Goal: Task Accomplishment & Management: Complete application form

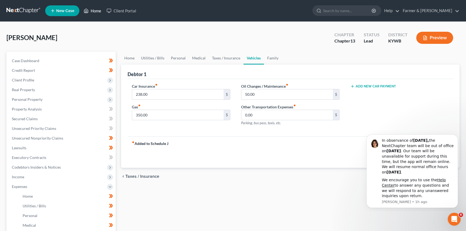
click at [95, 9] on link "Home" at bounding box center [92, 11] width 23 height 10
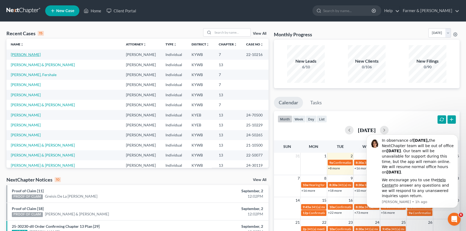
drag, startPoint x: 10, startPoint y: 54, endPoint x: 17, endPoint y: 54, distance: 7.0
click at [10, 54] on td "[PERSON_NAME]" at bounding box center [63, 54] width 115 height 10
click at [20, 55] on link "[PERSON_NAME]" at bounding box center [26, 54] width 30 height 5
click at [223, 34] on input "search" at bounding box center [232, 32] width 38 height 8
type input "[PERSON_NAME]"
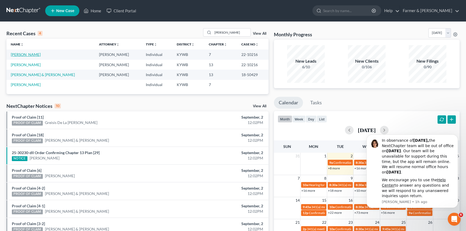
click at [28, 55] on link "[PERSON_NAME]" at bounding box center [26, 54] width 30 height 5
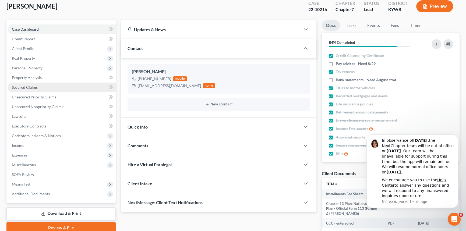
scroll to position [37, 0]
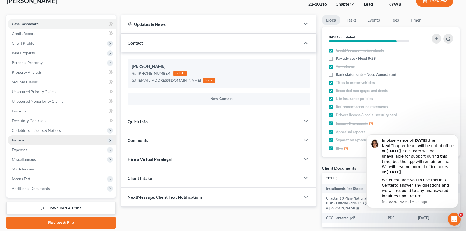
click at [22, 140] on span "Income" at bounding box center [18, 140] width 12 height 5
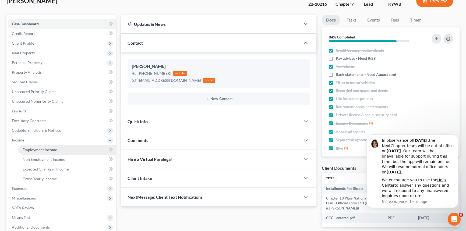
click at [26, 149] on span "Employment Income" at bounding box center [40, 149] width 34 height 5
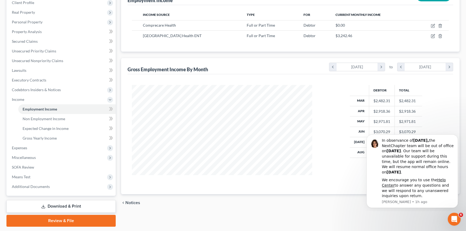
scroll to position [93, 0]
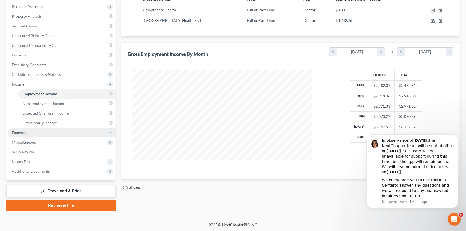
click at [29, 134] on span "Expenses" at bounding box center [62, 133] width 108 height 10
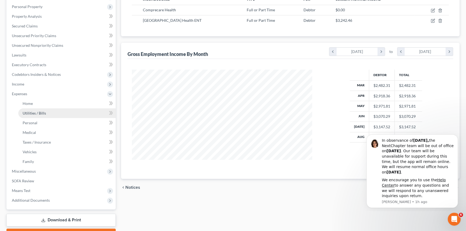
click at [43, 109] on link "Utilities / Bills" at bounding box center [66, 113] width 97 height 10
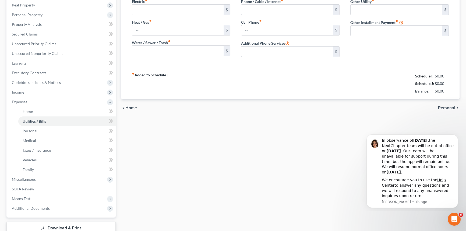
scroll to position [44, 0]
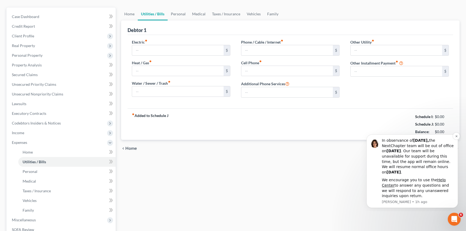
type input "100.00"
type input "0.00"
type input "75.00"
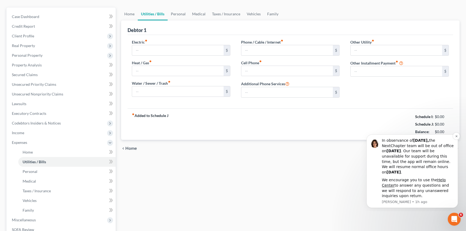
type input "0.00"
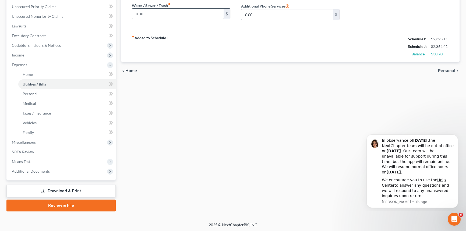
scroll to position [24, 0]
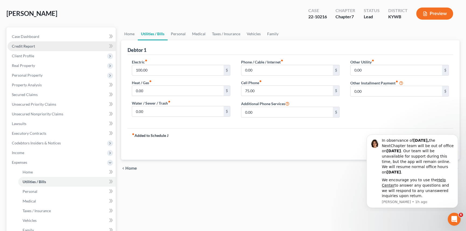
click at [39, 44] on link "Credit Report" at bounding box center [62, 46] width 108 height 10
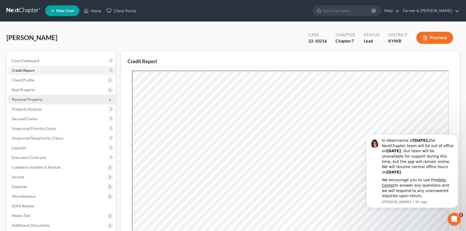
drag, startPoint x: 37, startPoint y: 97, endPoint x: 90, endPoint y: 102, distance: 52.7
click at [37, 97] on span "Personal Property" at bounding box center [27, 99] width 31 height 5
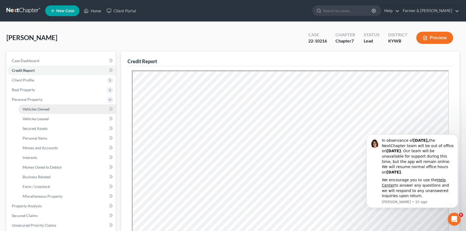
click at [54, 109] on link "Vehicles Owned" at bounding box center [66, 109] width 97 height 10
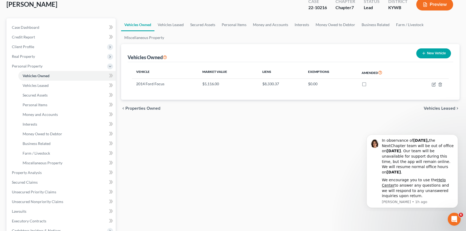
scroll to position [122, 0]
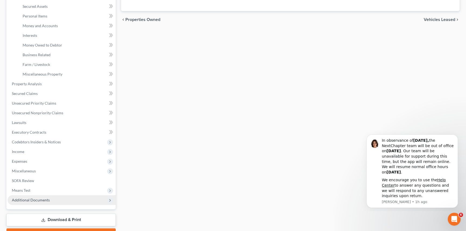
click at [38, 199] on span "Additional Documents" at bounding box center [31, 200] width 38 height 5
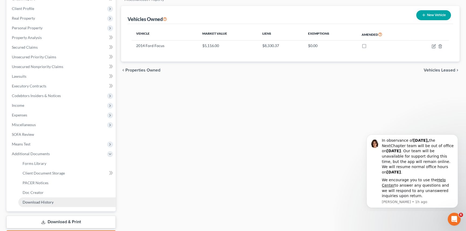
scroll to position [29, 0]
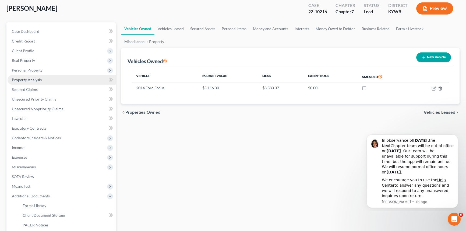
click at [24, 79] on span "Property Analysis" at bounding box center [27, 79] width 30 height 5
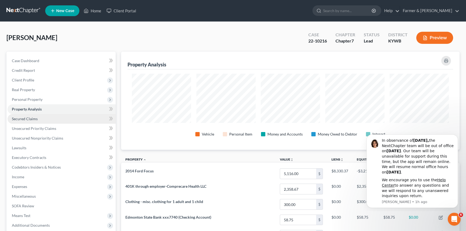
click at [28, 118] on span "Secured Claims" at bounding box center [25, 118] width 26 height 5
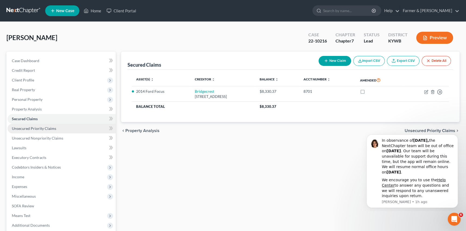
click at [46, 129] on span "Unsecured Priority Claims" at bounding box center [34, 128] width 44 height 5
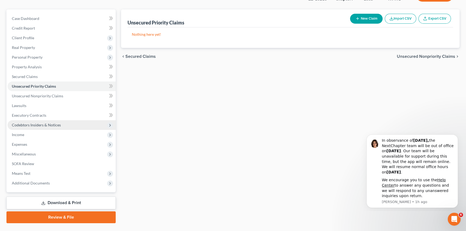
scroll to position [49, 0]
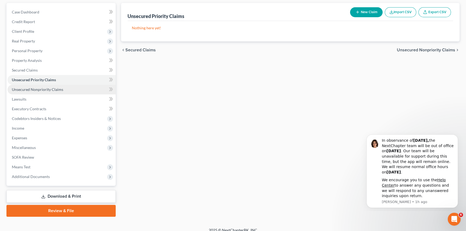
click at [33, 90] on span "Unsecured Nonpriority Claims" at bounding box center [37, 89] width 51 height 5
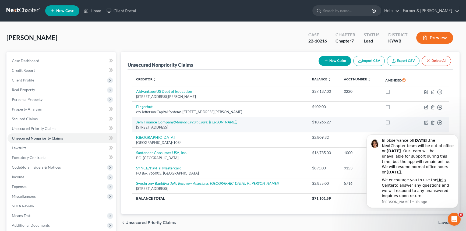
scroll to position [24, 0]
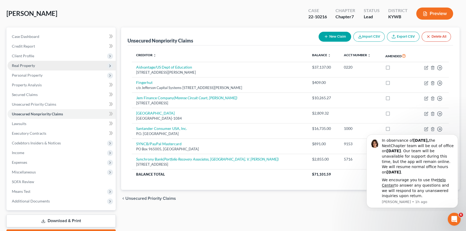
click at [38, 63] on span "Real Property" at bounding box center [62, 66] width 108 height 10
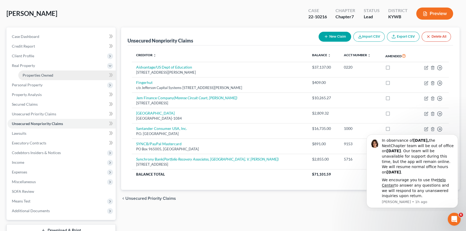
click at [45, 77] on link "Properties Owned" at bounding box center [66, 75] width 97 height 10
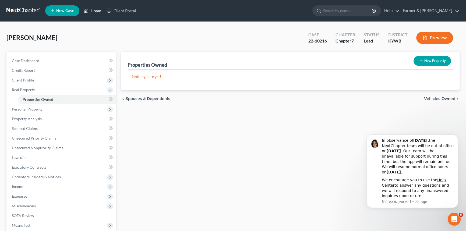
click at [97, 10] on link "Home" at bounding box center [92, 11] width 23 height 10
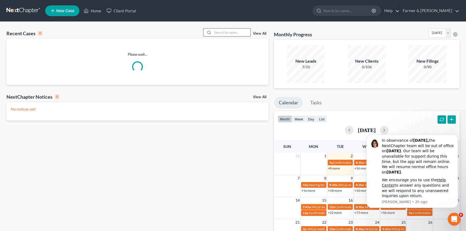
drag, startPoint x: 227, startPoint y: 33, endPoint x: 220, endPoint y: 34, distance: 6.9
click at [227, 33] on input "search" at bounding box center [232, 32] width 38 height 8
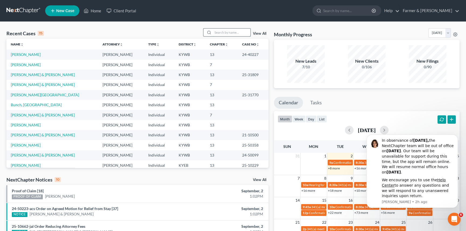
click at [227, 33] on input "search" at bounding box center [232, 32] width 38 height 8
type input "Bunch"
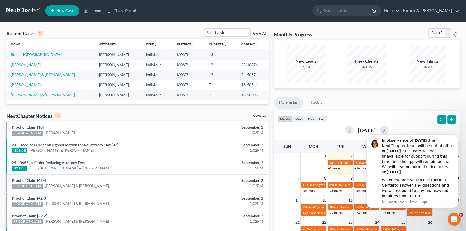
click at [26, 55] on link "Bunch, [GEOGRAPHIC_DATA]" at bounding box center [36, 54] width 51 height 5
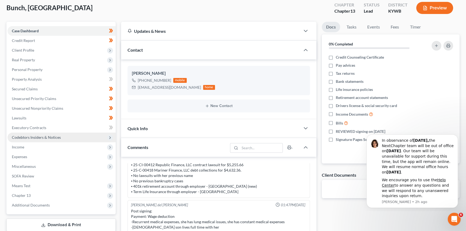
scroll to position [98, 0]
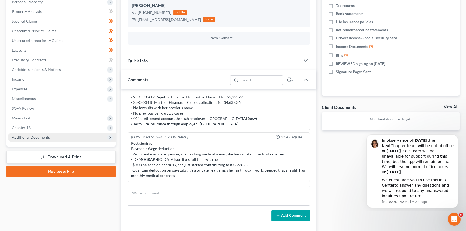
click at [39, 138] on span "Additional Documents" at bounding box center [31, 137] width 38 height 5
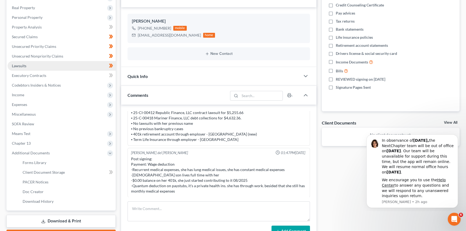
scroll to position [73, 0]
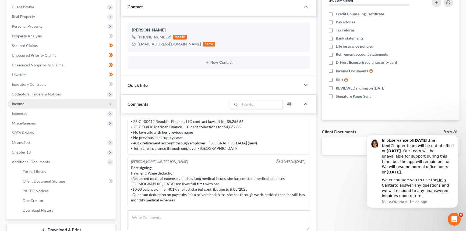
click at [26, 105] on span "Income" at bounding box center [62, 104] width 108 height 10
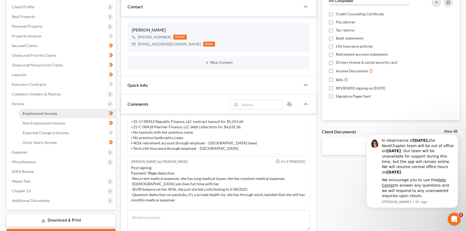
click at [39, 114] on span "Employment Income" at bounding box center [40, 113] width 34 height 5
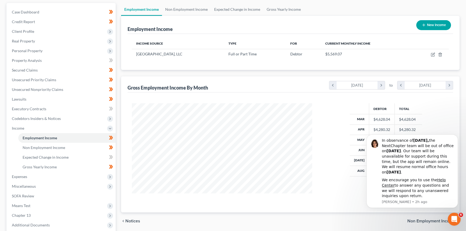
scroll to position [98, 0]
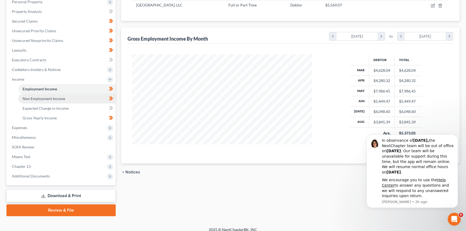
click at [50, 96] on span "Non Employment Income" at bounding box center [44, 98] width 42 height 5
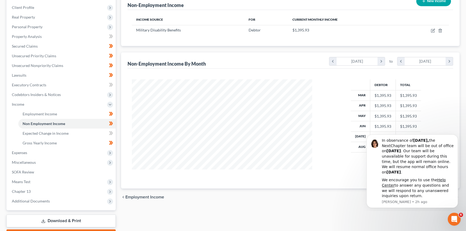
scroll to position [73, 0]
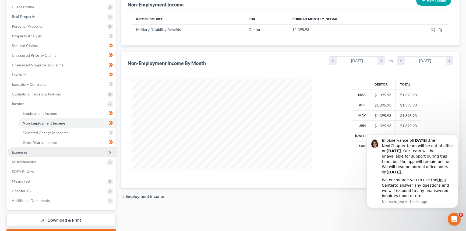
click at [27, 154] on span "Expenses" at bounding box center [62, 152] width 108 height 10
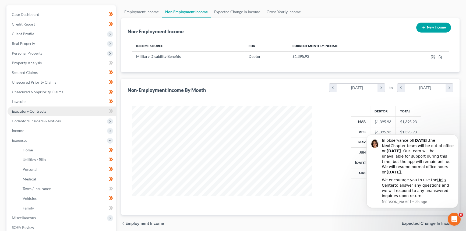
scroll to position [0, 0]
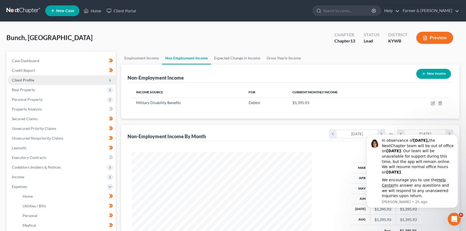
click at [34, 80] on span "Client Profile" at bounding box center [62, 80] width 108 height 10
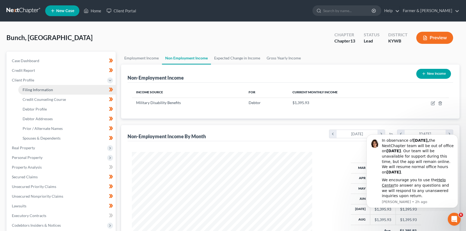
click at [35, 91] on span "Filing Information" at bounding box center [38, 89] width 30 height 5
select select "1"
select select "0"
select select "3"
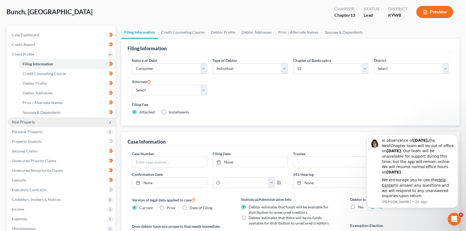
scroll to position [98, 0]
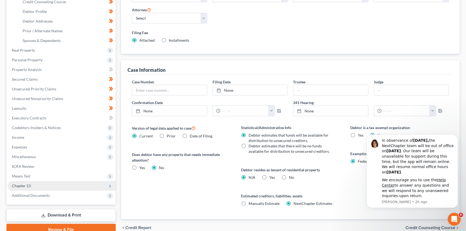
click at [29, 186] on span "Chapter 13" at bounding box center [21, 185] width 19 height 5
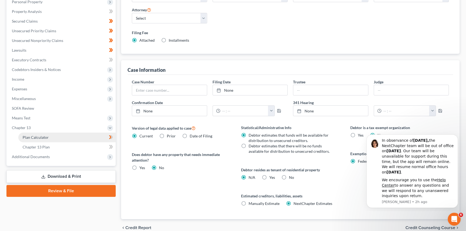
click at [37, 139] on link "Plan Calculator" at bounding box center [66, 138] width 97 height 10
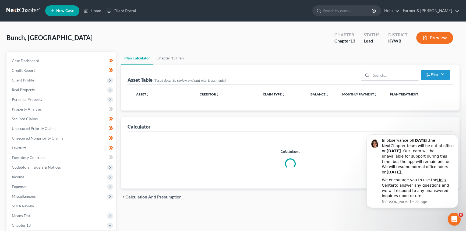
select select "59"
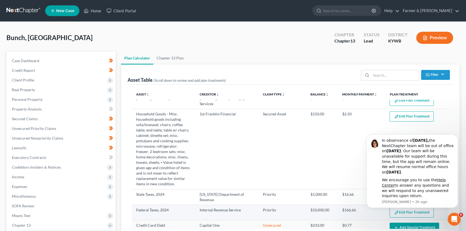
scroll to position [195, 0]
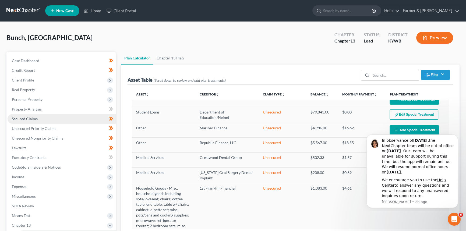
click at [32, 120] on span "Secured Claims" at bounding box center [25, 118] width 26 height 5
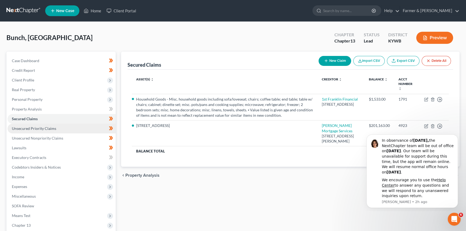
click at [42, 127] on span "Unsecured Priority Claims" at bounding box center [34, 128] width 44 height 5
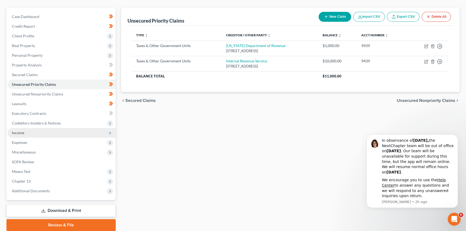
scroll to position [64, 0]
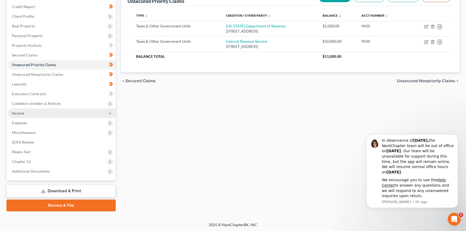
click at [35, 115] on span "Income" at bounding box center [62, 113] width 108 height 10
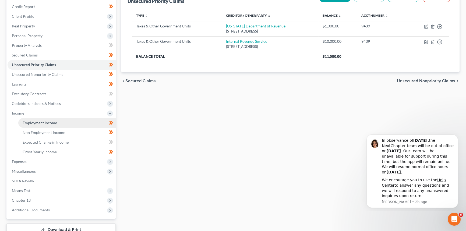
click at [48, 125] on link "Employment Income" at bounding box center [66, 123] width 97 height 10
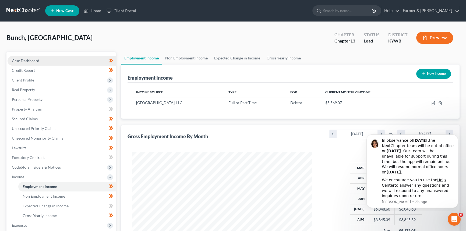
click at [49, 63] on link "Case Dashboard" at bounding box center [62, 61] width 108 height 10
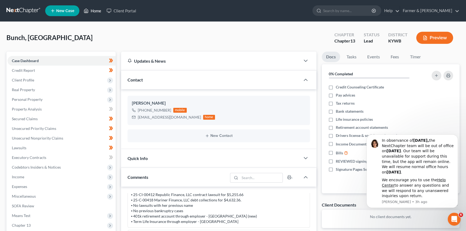
click at [100, 8] on link "Home" at bounding box center [92, 11] width 23 height 10
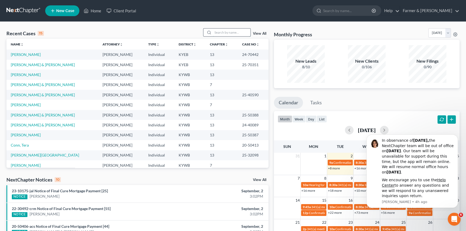
click at [227, 35] on input "search" at bounding box center [232, 32] width 38 height 8
type input "[PERSON_NAME]"
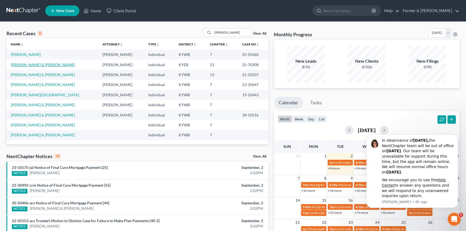
click at [37, 64] on link "[PERSON_NAME] & [PERSON_NAME]" at bounding box center [43, 64] width 64 height 5
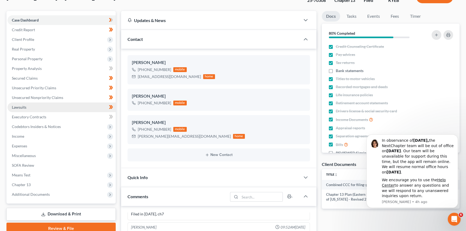
scroll to position [98, 0]
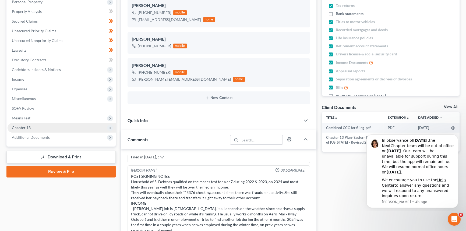
click at [30, 124] on span "Chapter 13" at bounding box center [62, 128] width 108 height 10
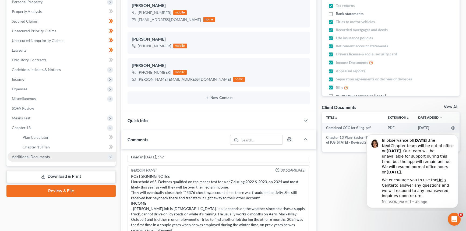
click at [38, 155] on span "Additional Documents" at bounding box center [31, 156] width 38 height 5
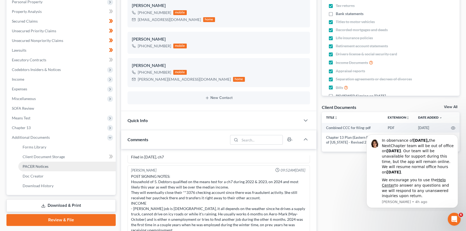
click at [43, 164] on span "PACER Notices" at bounding box center [36, 166] width 26 height 5
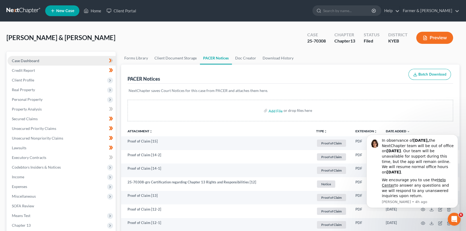
click at [28, 63] on link "Case Dashboard" at bounding box center [62, 61] width 108 height 10
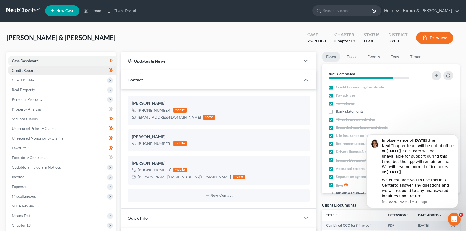
scroll to position [74, 0]
click at [26, 69] on span "Credit Report" at bounding box center [23, 70] width 23 height 5
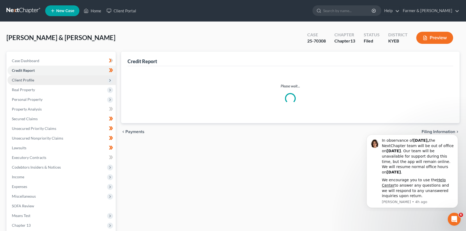
click at [31, 78] on span "Client Profile" at bounding box center [23, 80] width 22 height 5
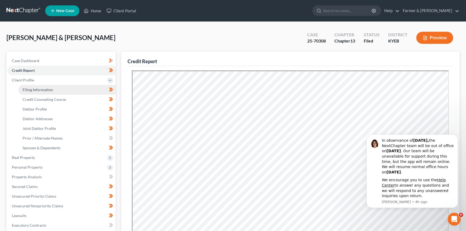
click at [51, 89] on span "Filing Information" at bounding box center [38, 89] width 30 height 5
select select "1"
select select "3"
select select "32"
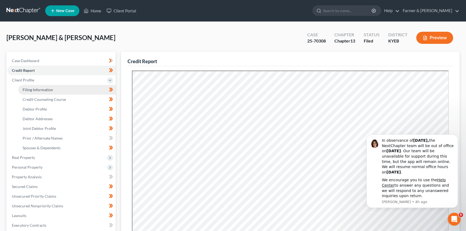
select select "1"
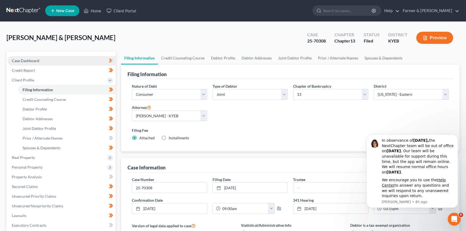
click at [36, 60] on span "Case Dashboard" at bounding box center [25, 60] width 27 height 5
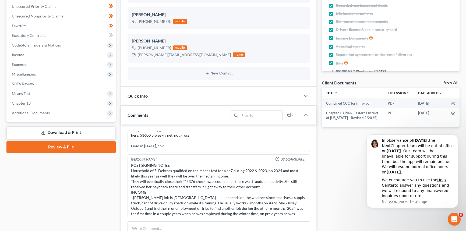
scroll to position [50, 0]
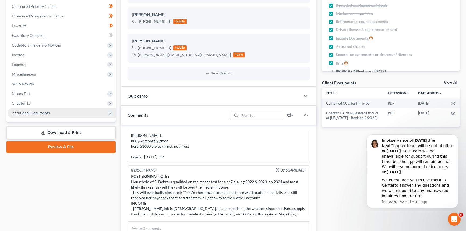
click at [34, 113] on span "Additional Documents" at bounding box center [31, 112] width 38 height 5
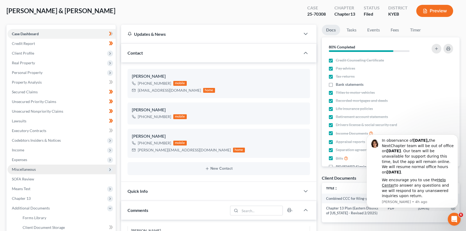
scroll to position [73, 0]
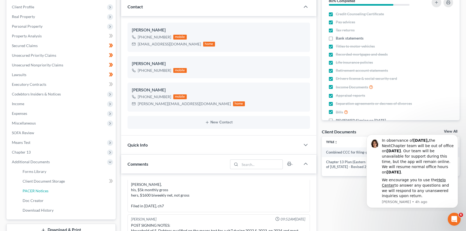
drag, startPoint x: 35, startPoint y: 190, endPoint x: 154, endPoint y: 143, distance: 127.4
click at [35, 190] on span "PACER Notices" at bounding box center [36, 190] width 26 height 5
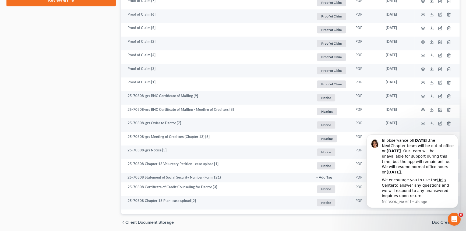
scroll to position [337, 0]
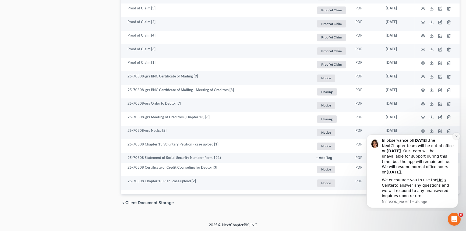
click at [456, 135] on icon "Dismiss notification" at bounding box center [456, 136] width 3 height 3
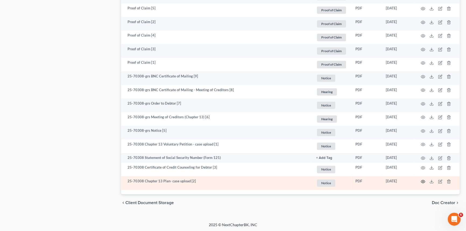
click at [422, 180] on icon "button" at bounding box center [422, 181] width 4 height 4
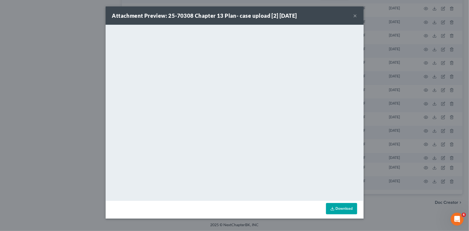
click at [355, 15] on button "×" at bounding box center [356, 15] width 4 height 6
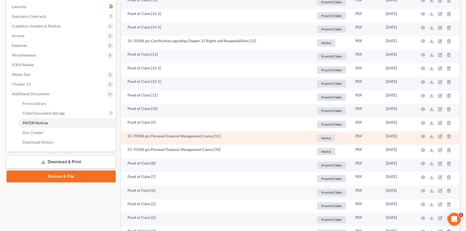
scroll to position [92, 0]
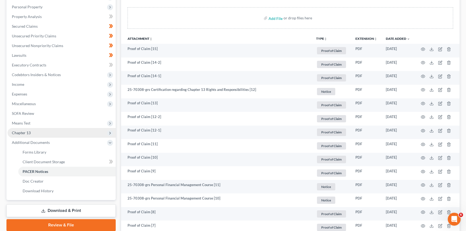
click at [28, 131] on span "Chapter 13" at bounding box center [21, 132] width 19 height 5
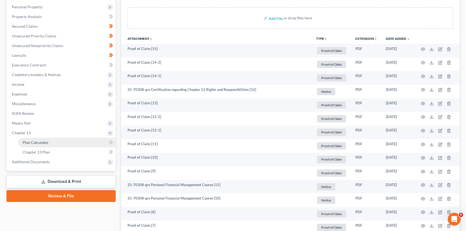
click at [31, 142] on span "Plan Calculator" at bounding box center [36, 142] width 26 height 5
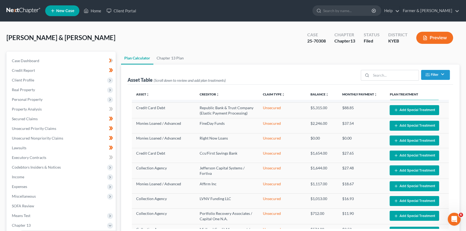
select select "59"
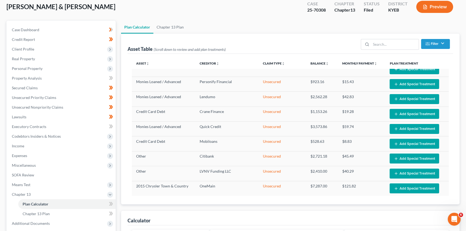
scroll to position [24, 0]
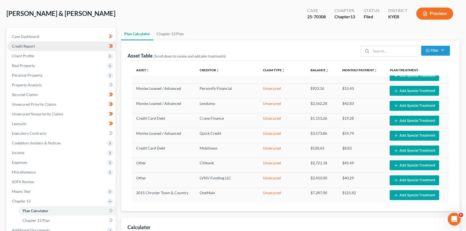
drag, startPoint x: 25, startPoint y: 53, endPoint x: 29, endPoint y: 45, distance: 8.8
click at [25, 53] on span "Client Profile" at bounding box center [23, 55] width 22 height 5
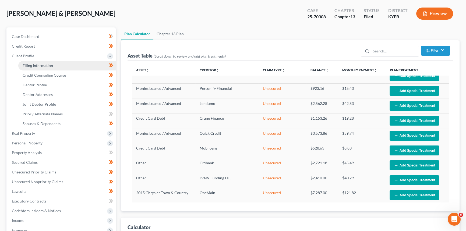
click at [29, 63] on span "Filing Information" at bounding box center [38, 65] width 30 height 5
select select "1"
select select "3"
select select "32"
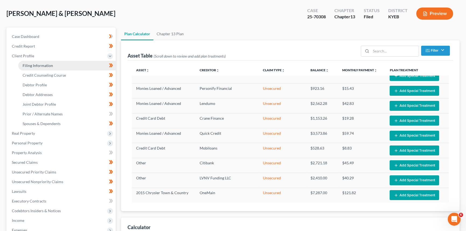
select select "1"
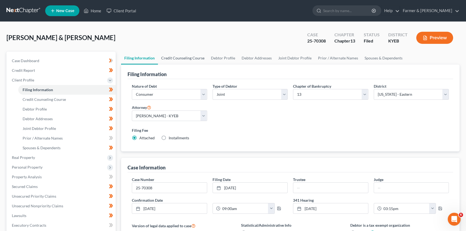
click at [187, 58] on link "Credit Counseling Course" at bounding box center [183, 58] width 50 height 13
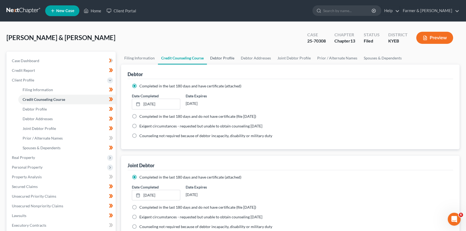
click at [223, 58] on link "Debtor Profile" at bounding box center [222, 58] width 31 height 13
select select "1"
select select "4"
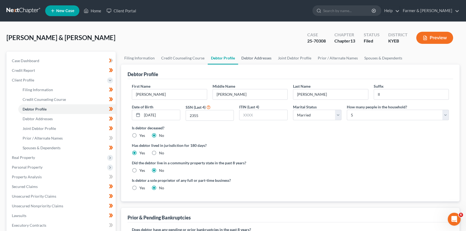
click at [252, 57] on link "Debtor Addresses" at bounding box center [256, 58] width 37 height 13
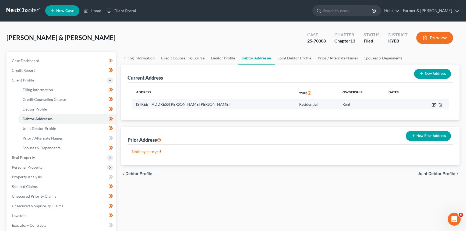
click at [434, 106] on icon "button" at bounding box center [432, 104] width 3 height 3
select select "18"
select select "97"
select select "0"
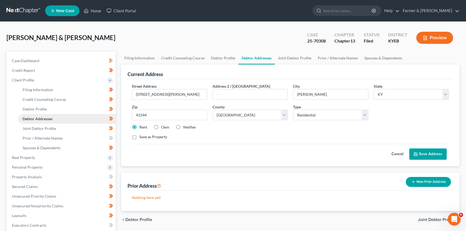
click at [31, 121] on link "Debtor Addresses" at bounding box center [66, 119] width 97 height 10
click at [33, 92] on link "Filing Information" at bounding box center [66, 90] width 97 height 10
select select "1"
select select "3"
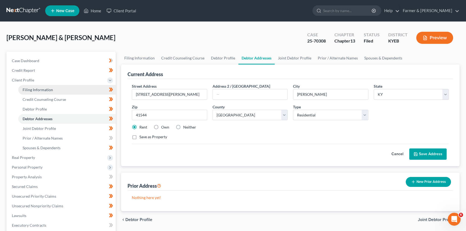
select select "32"
select select "1"
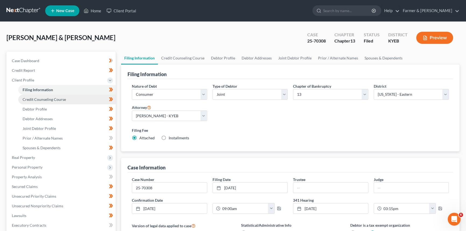
click at [43, 101] on link "Credit Counseling Course" at bounding box center [66, 100] width 97 height 10
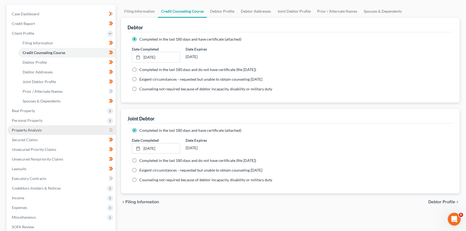
scroll to position [49, 0]
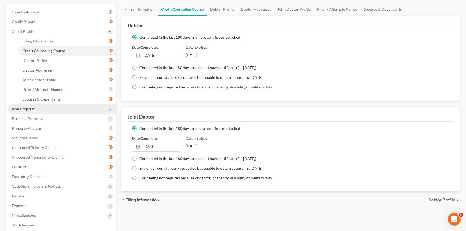
click at [27, 107] on span "Real Property" at bounding box center [23, 108] width 23 height 5
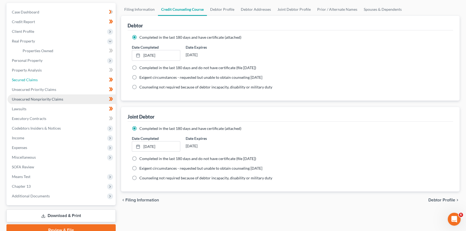
click at [35, 77] on span "Secured Claims" at bounding box center [25, 79] width 26 height 5
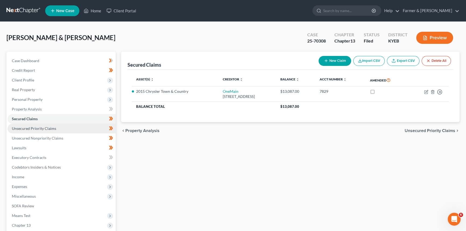
click at [50, 127] on span "Unsecured Priority Claims" at bounding box center [34, 128] width 44 height 5
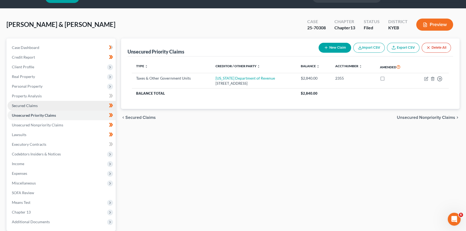
scroll to position [24, 0]
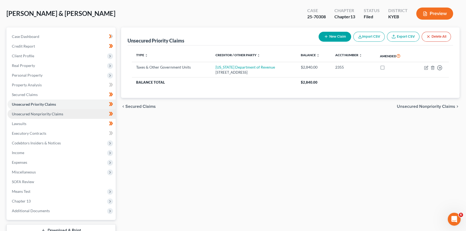
click at [44, 115] on span "Unsecured Nonpriority Claims" at bounding box center [37, 114] width 51 height 5
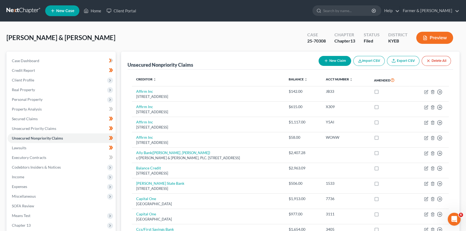
scroll to position [122, 0]
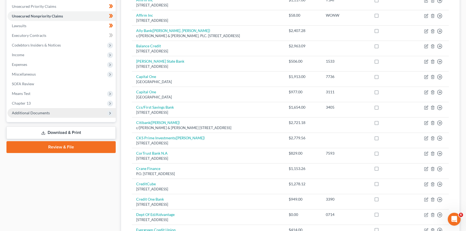
click at [23, 115] on span "Additional Documents" at bounding box center [62, 113] width 108 height 10
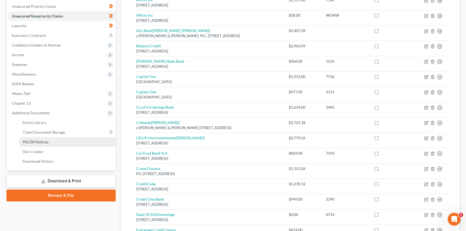
click at [31, 141] on span "PACER Notices" at bounding box center [36, 142] width 26 height 5
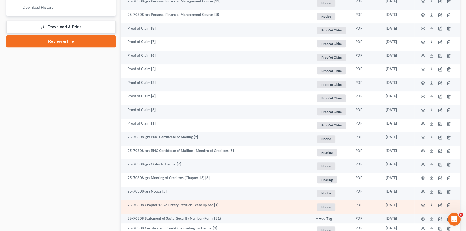
scroll to position [337, 0]
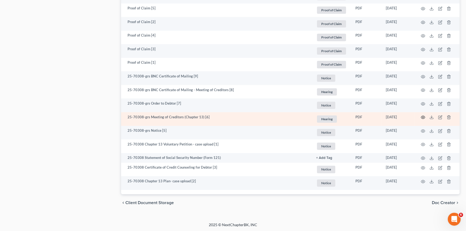
click at [422, 116] on icon "button" at bounding box center [422, 117] width 4 height 4
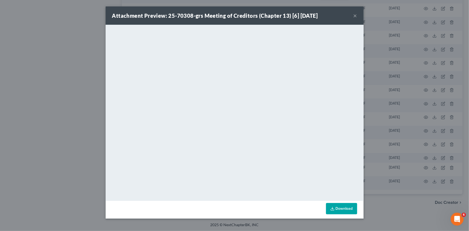
click at [356, 15] on button "×" at bounding box center [356, 15] width 4 height 6
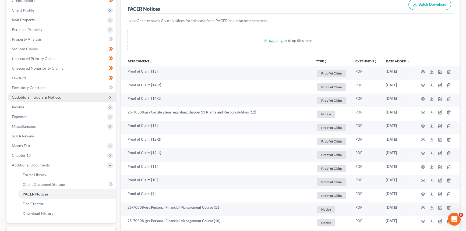
scroll to position [68, 0]
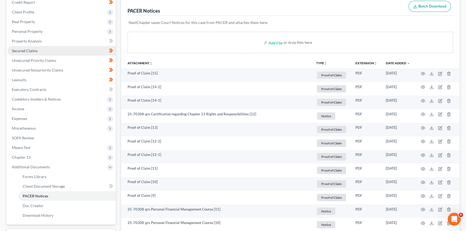
click at [28, 51] on span "Secured Claims" at bounding box center [25, 50] width 26 height 5
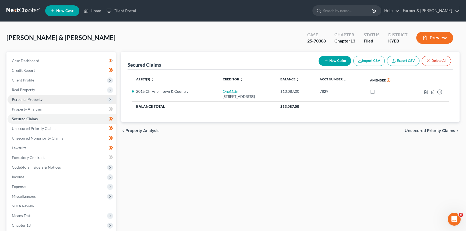
click at [28, 98] on span "Personal Property" at bounding box center [27, 99] width 31 height 5
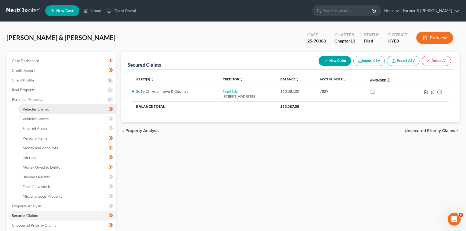
click at [36, 110] on span "Vehicles Owned" at bounding box center [36, 109] width 27 height 5
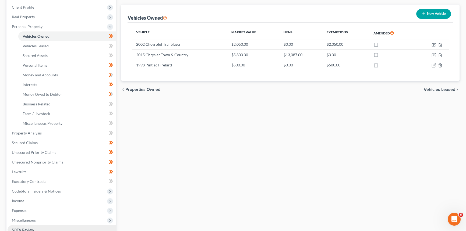
scroll to position [122, 0]
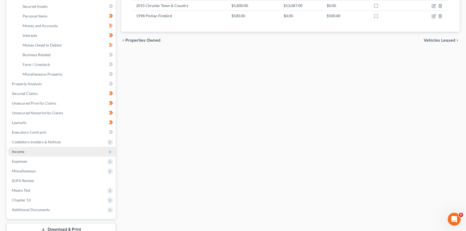
click at [36, 151] on span "Income" at bounding box center [62, 152] width 108 height 10
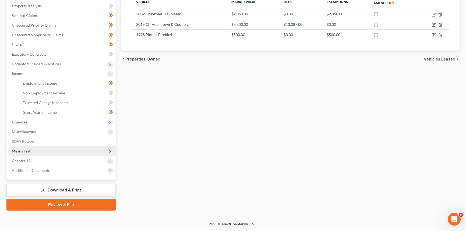
scroll to position [102, 0]
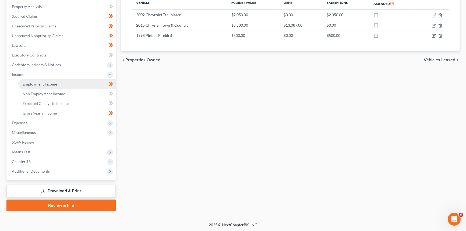
drag, startPoint x: 35, startPoint y: 83, endPoint x: 38, endPoint y: 83, distance: 2.7
click at [35, 83] on span "Employment Income" at bounding box center [40, 84] width 34 height 5
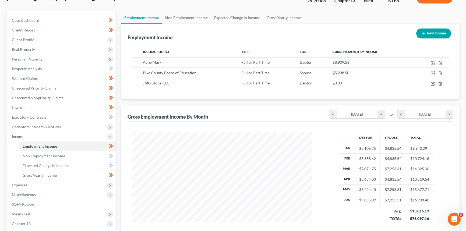
scroll to position [49, 0]
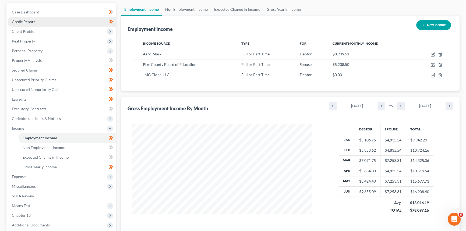
click at [30, 22] on span "Credit Report" at bounding box center [23, 21] width 23 height 5
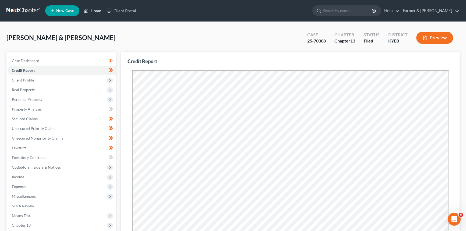
click at [98, 10] on link "Home" at bounding box center [92, 11] width 23 height 10
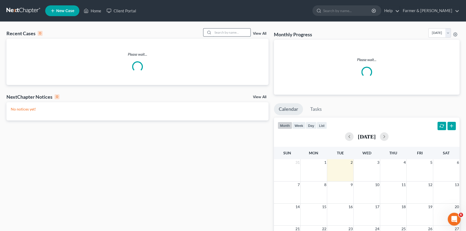
click at [233, 31] on input "search" at bounding box center [232, 32] width 38 height 8
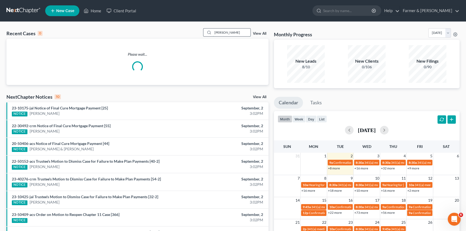
type input "[PERSON_NAME]"
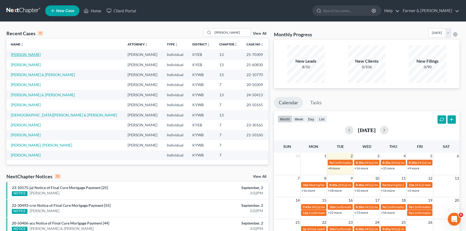
click at [24, 55] on link "[PERSON_NAME]" at bounding box center [26, 54] width 30 height 5
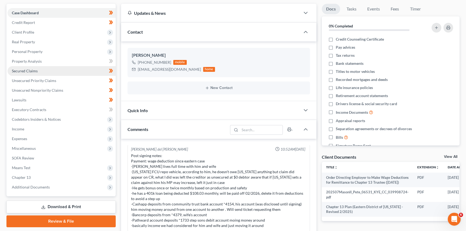
scroll to position [49, 0]
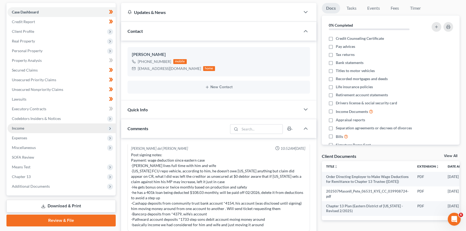
drag, startPoint x: 39, startPoint y: 122, endPoint x: 20, endPoint y: 129, distance: 19.7
click at [39, 122] on span "Codebtors Insiders & Notices" at bounding box center [62, 119] width 108 height 10
click at [36, 129] on span "Income" at bounding box center [62, 128] width 108 height 10
click at [20, 129] on span "Income" at bounding box center [18, 128] width 12 height 5
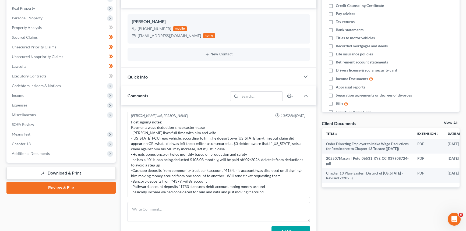
scroll to position [98, 0]
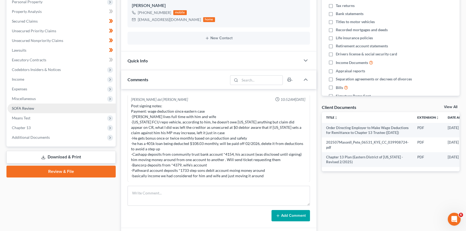
click at [35, 109] on link "SOFA Review" at bounding box center [62, 108] width 108 height 10
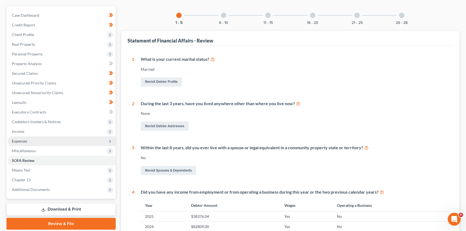
scroll to position [49, 0]
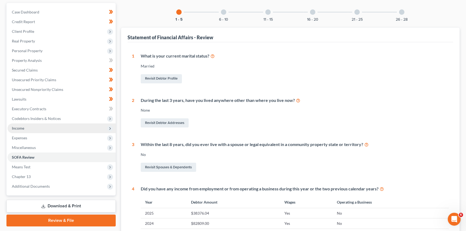
click at [32, 129] on span "Income" at bounding box center [62, 128] width 108 height 10
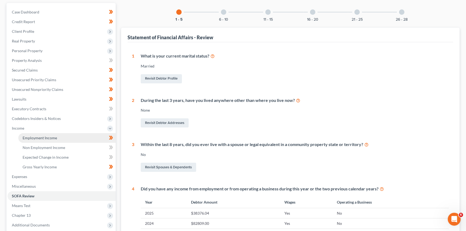
click at [32, 136] on span "Employment Income" at bounding box center [40, 137] width 34 height 5
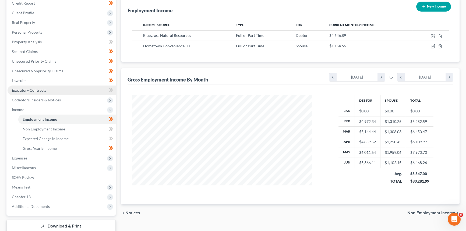
scroll to position [73, 0]
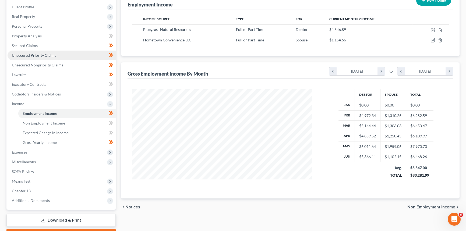
click at [46, 56] on span "Unsecured Priority Claims" at bounding box center [34, 55] width 44 height 5
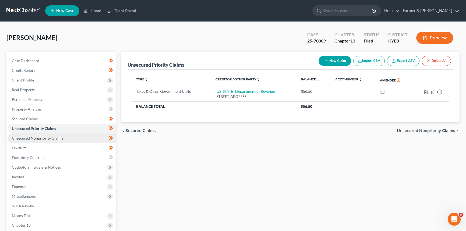
click at [42, 139] on span "Unsecured Nonpriority Claims" at bounding box center [37, 138] width 51 height 5
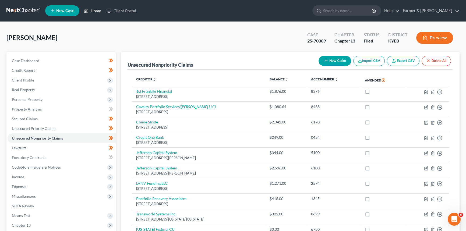
click at [91, 9] on link "Home" at bounding box center [92, 11] width 23 height 10
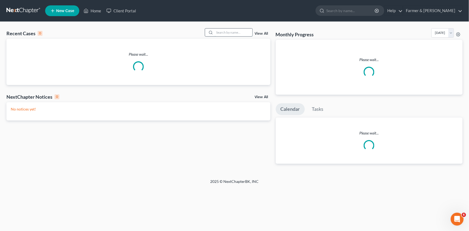
click at [217, 32] on input "search" at bounding box center [234, 32] width 38 height 8
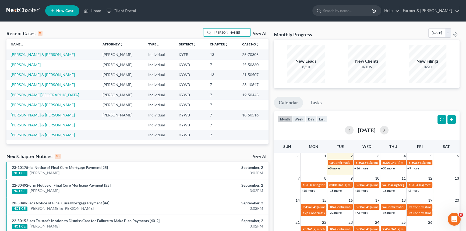
type input "[PERSON_NAME]"
drag, startPoint x: 31, startPoint y: 50, endPoint x: 31, endPoint y: 54, distance: 3.5
click at [31, 51] on td "[PERSON_NAME] & [PERSON_NAME]" at bounding box center [52, 54] width 92 height 10
click at [31, 54] on link "[PERSON_NAME] & [PERSON_NAME]" at bounding box center [43, 54] width 64 height 5
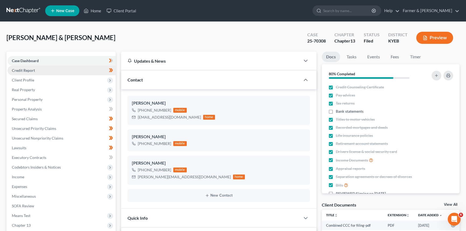
scroll to position [74, 0]
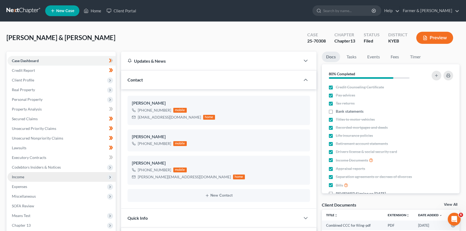
click at [26, 175] on span "Income" at bounding box center [62, 177] width 108 height 10
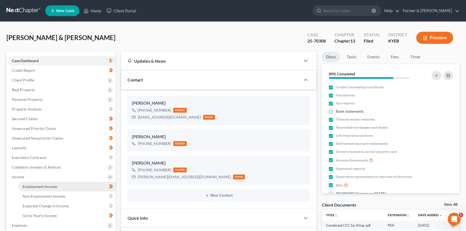
click at [40, 188] on span "Employment Income" at bounding box center [40, 186] width 34 height 5
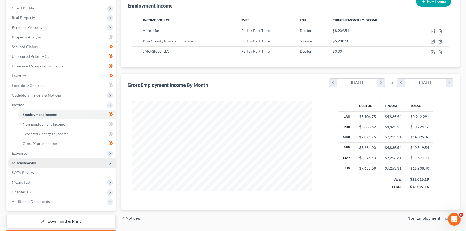
scroll to position [102, 0]
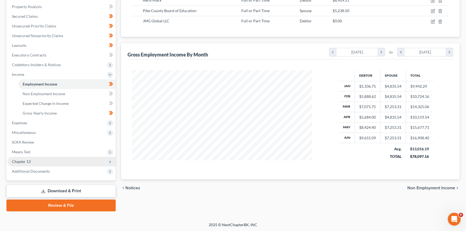
click at [30, 164] on span "Chapter 13" at bounding box center [62, 162] width 108 height 10
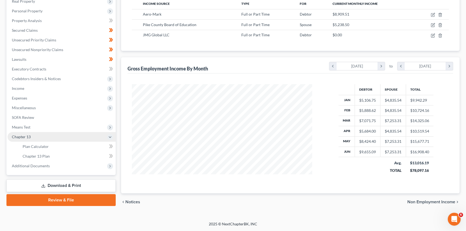
scroll to position [88, 0]
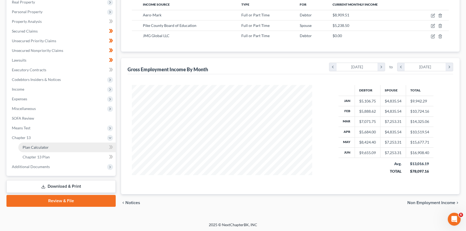
drag, startPoint x: 38, startPoint y: 147, endPoint x: 43, endPoint y: 147, distance: 5.1
click at [38, 146] on span "Plan Calculator" at bounding box center [36, 147] width 26 height 5
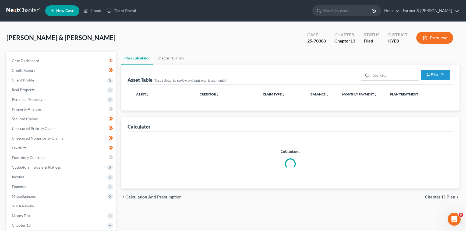
select select "59"
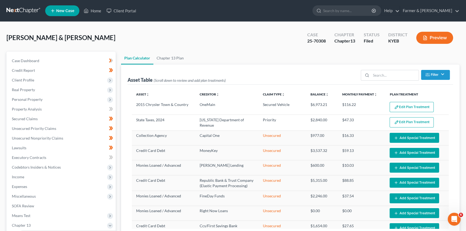
select select "59"
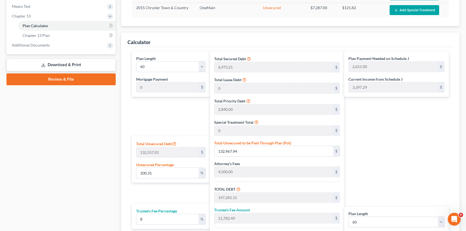
scroll to position [220, 0]
